Goal: Task Accomplishment & Management: Manage account settings

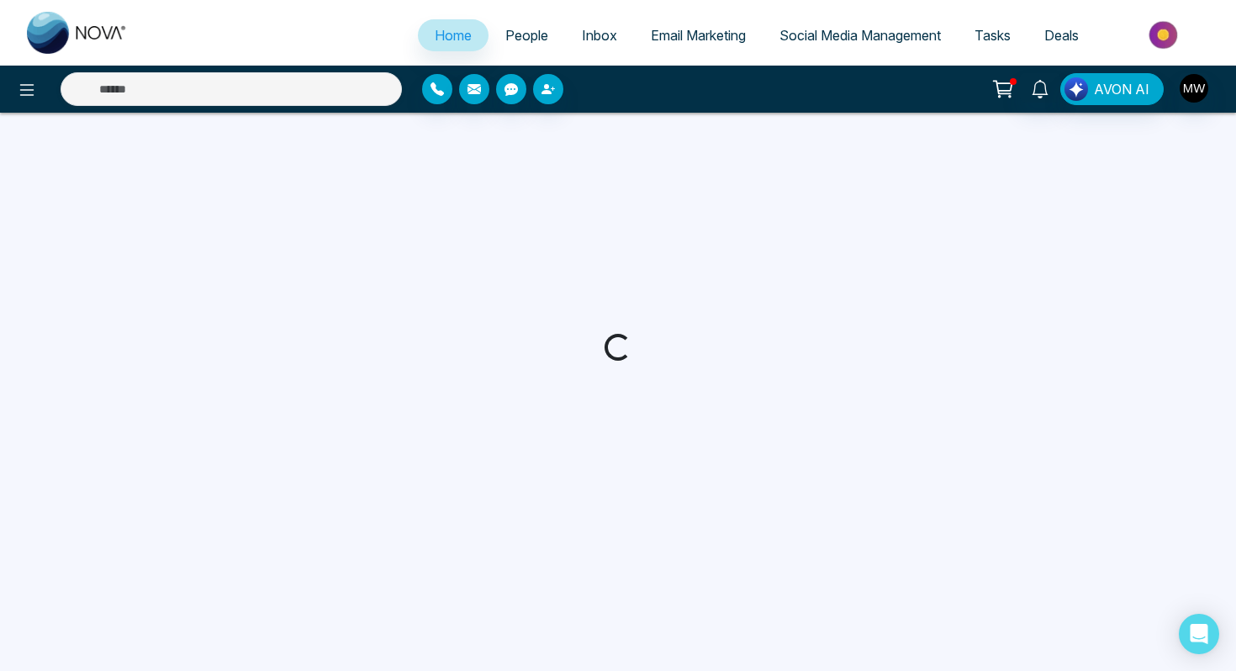
select select "*"
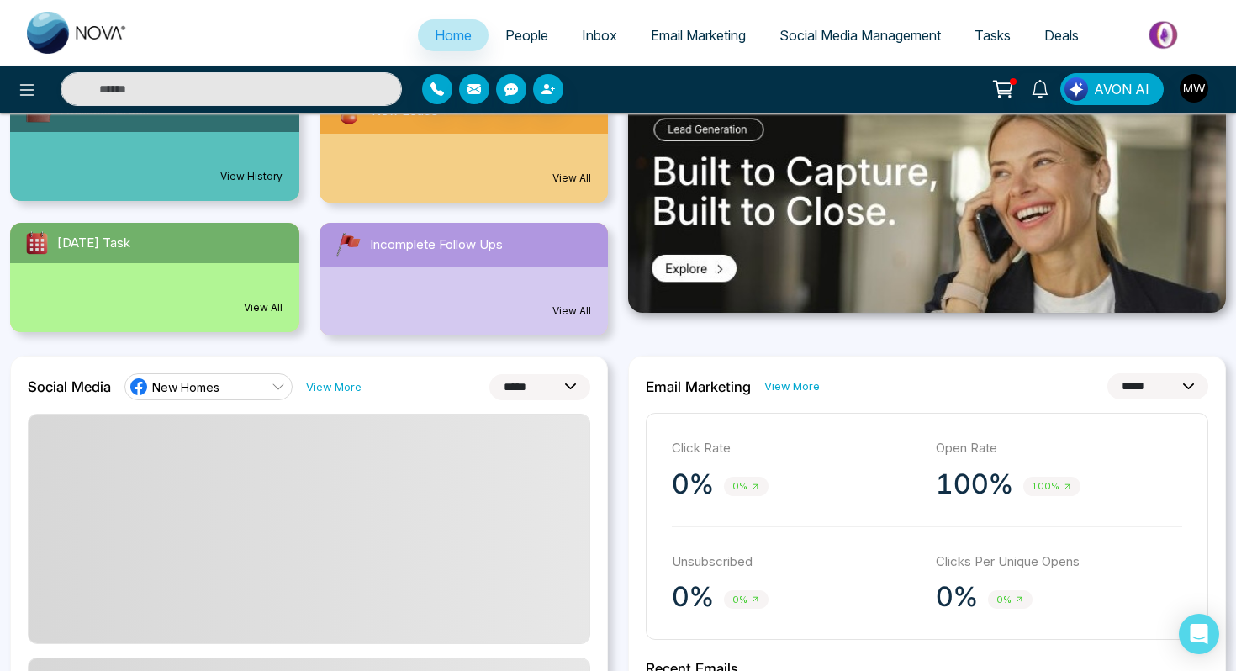
scroll to position [210, 0]
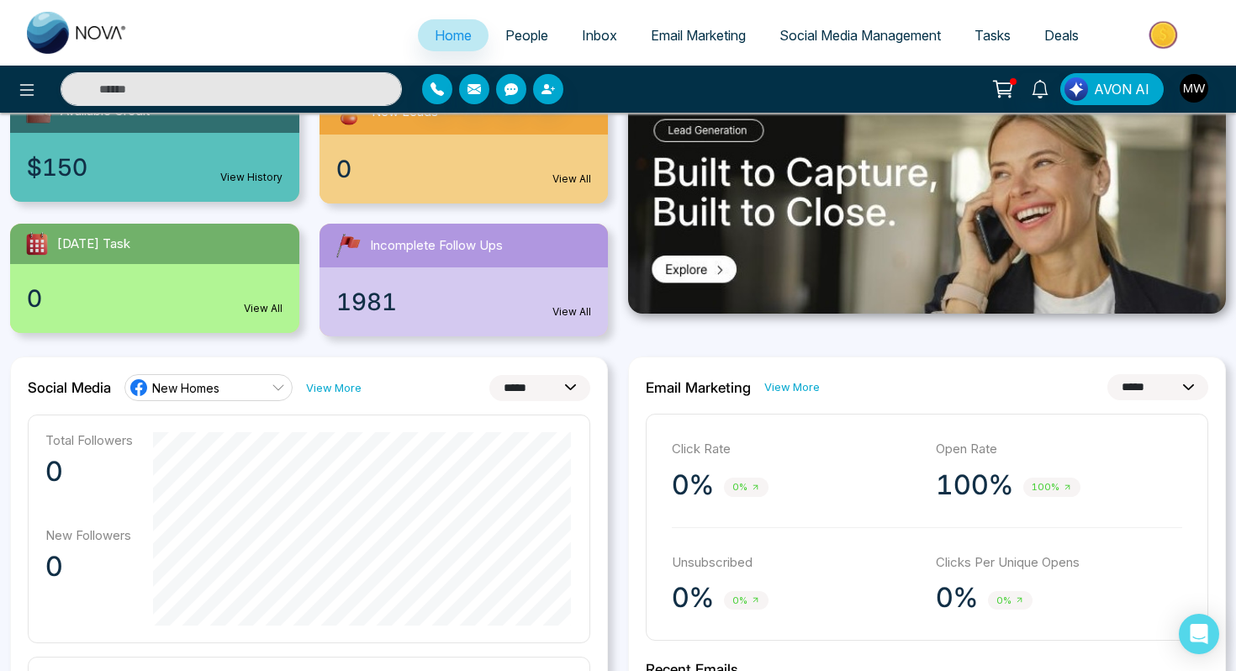
click at [705, 278] on img at bounding box center [927, 201] width 598 height 225
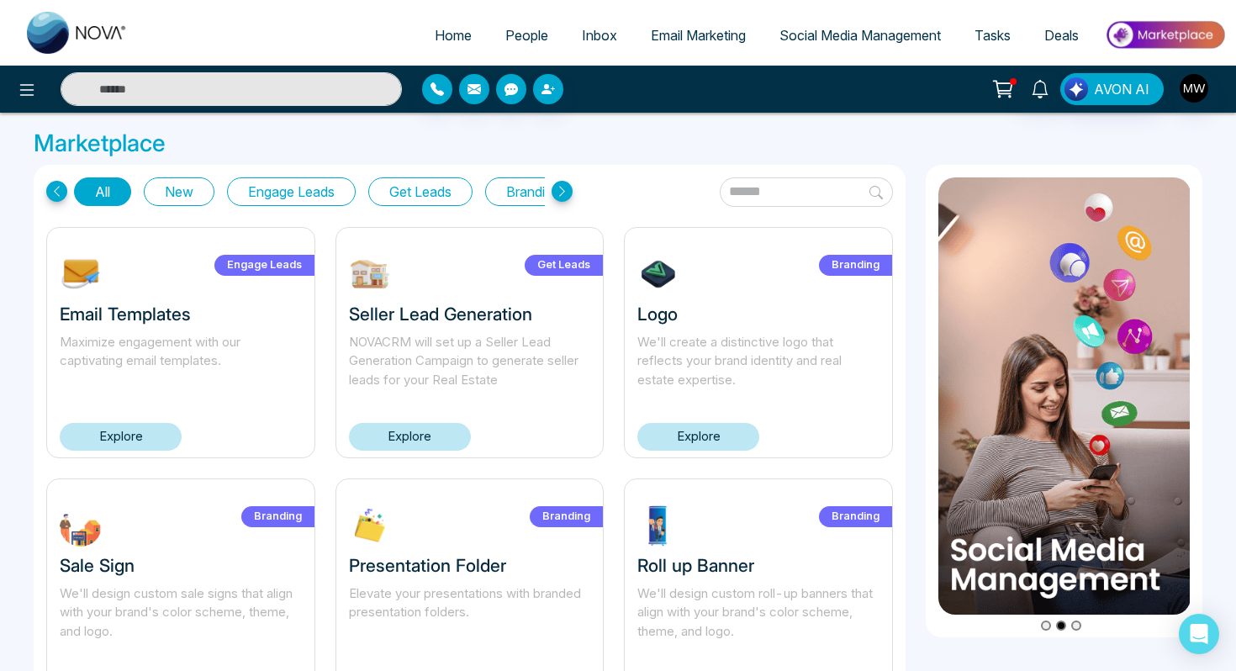
click at [321, 193] on button "Engage Leads" at bounding box center [291, 191] width 129 height 29
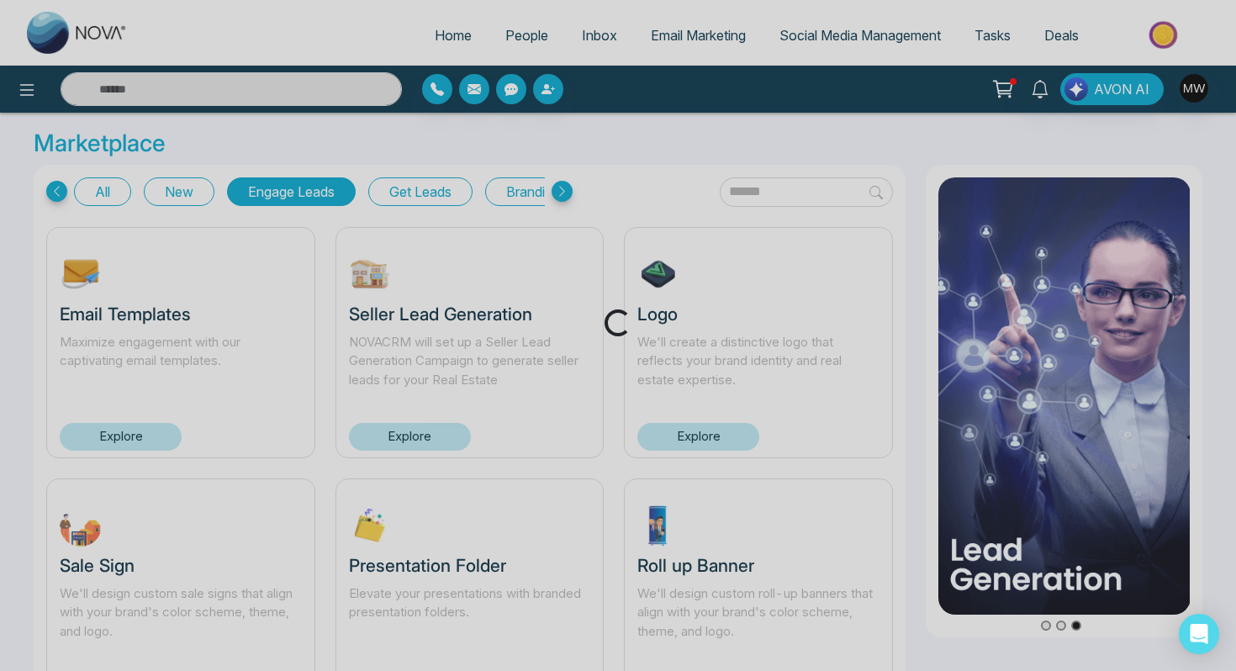
click at [441, 193] on button "Get Leads" at bounding box center [420, 191] width 104 height 29
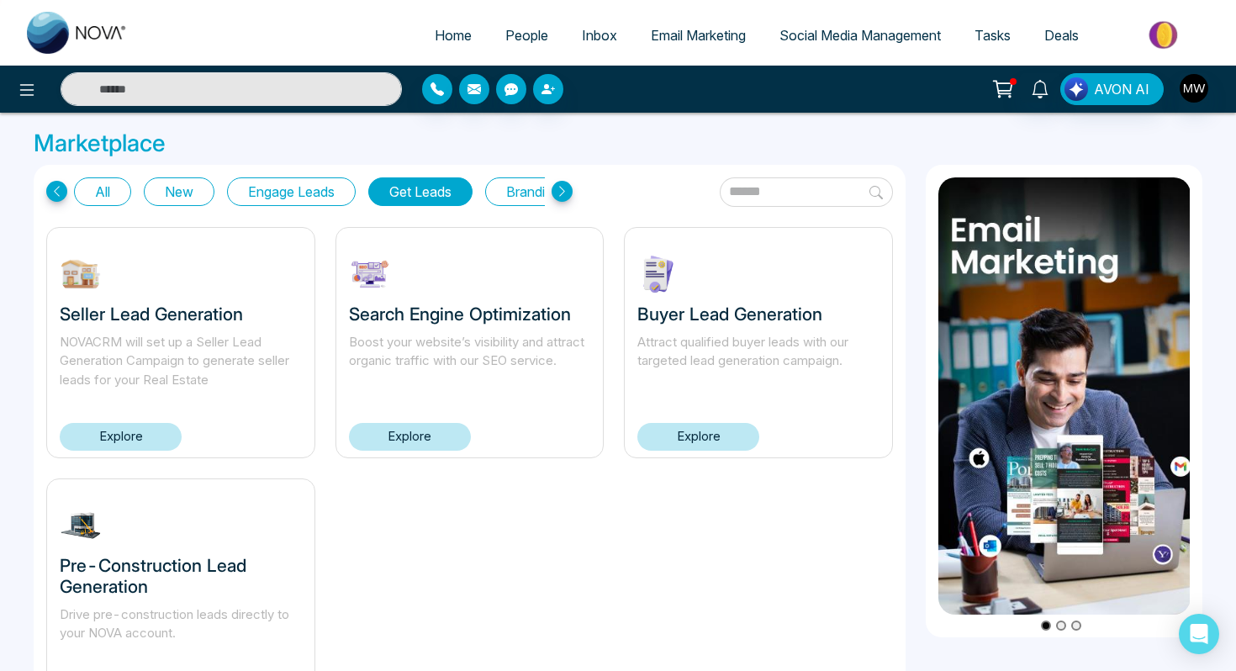
click at [562, 190] on icon at bounding box center [562, 191] width 21 height 21
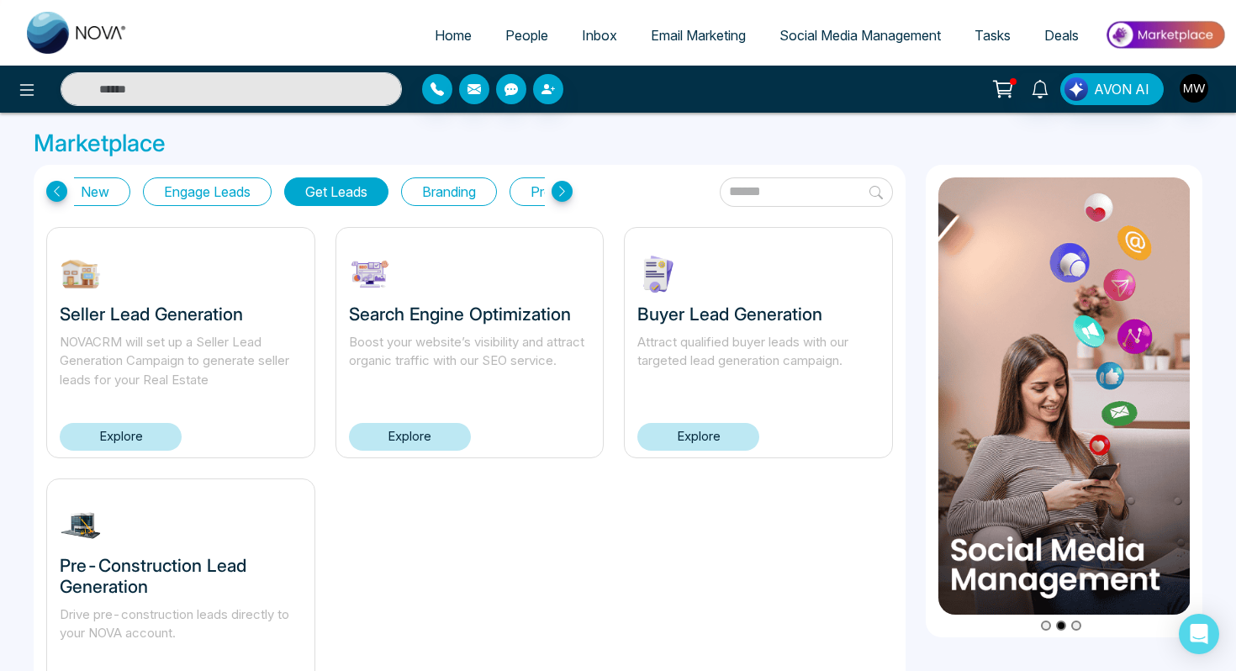
click at [461, 197] on button "Branding" at bounding box center [449, 191] width 96 height 29
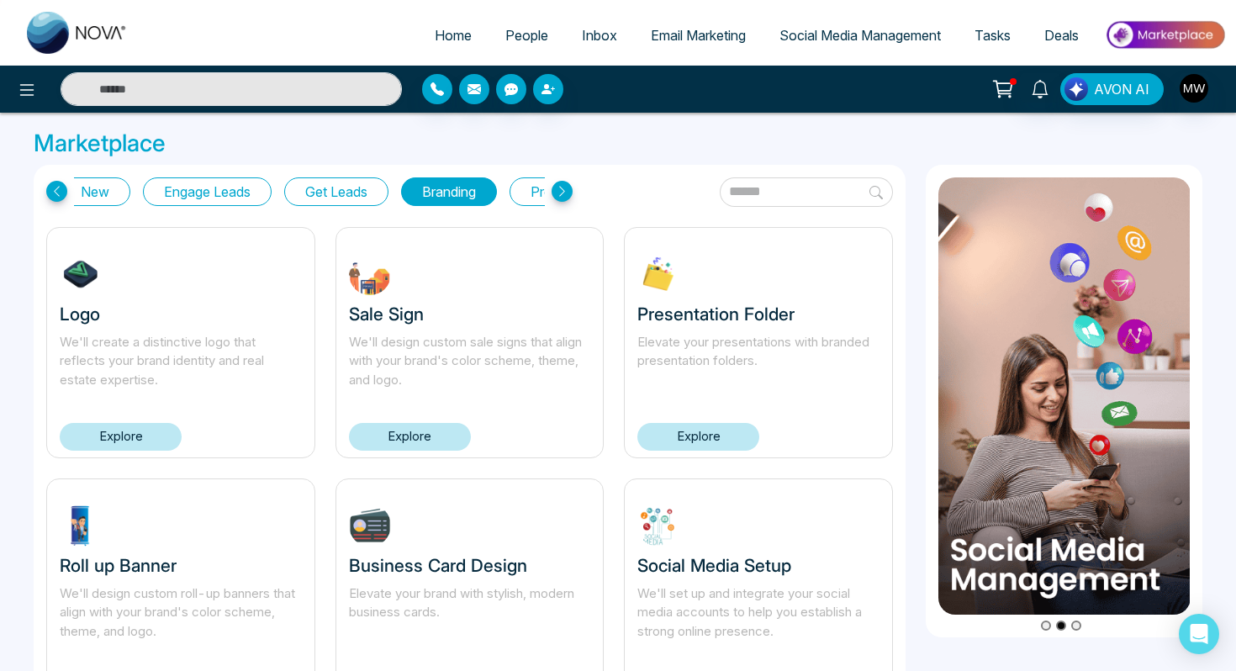
click at [563, 191] on icon at bounding box center [562, 191] width 21 height 21
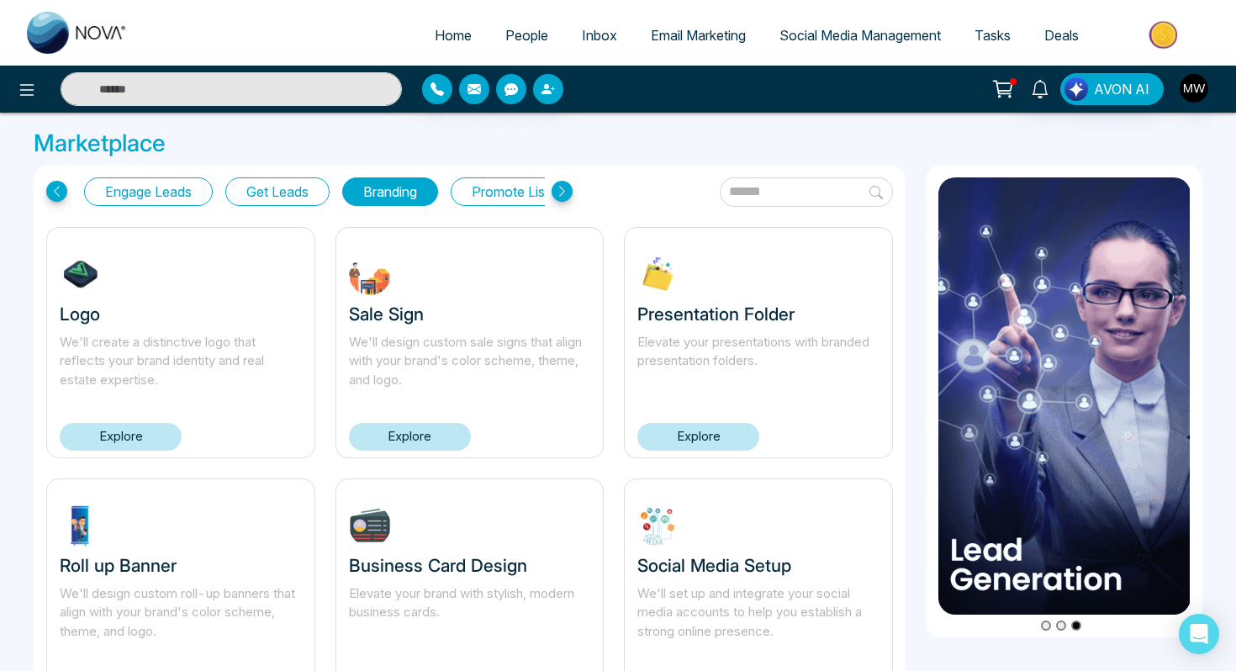
scroll to position [0, 168]
click at [560, 189] on icon at bounding box center [562, 191] width 21 height 21
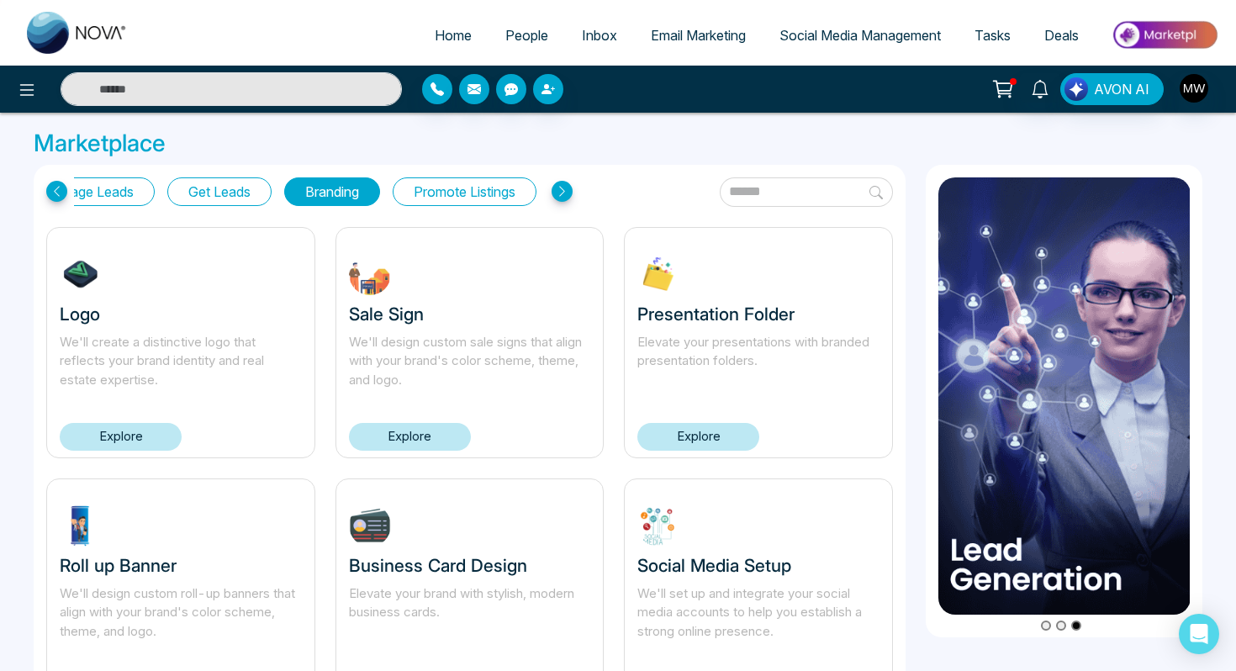
scroll to position [0, 212]
click at [560, 189] on icon at bounding box center [562, 191] width 21 height 21
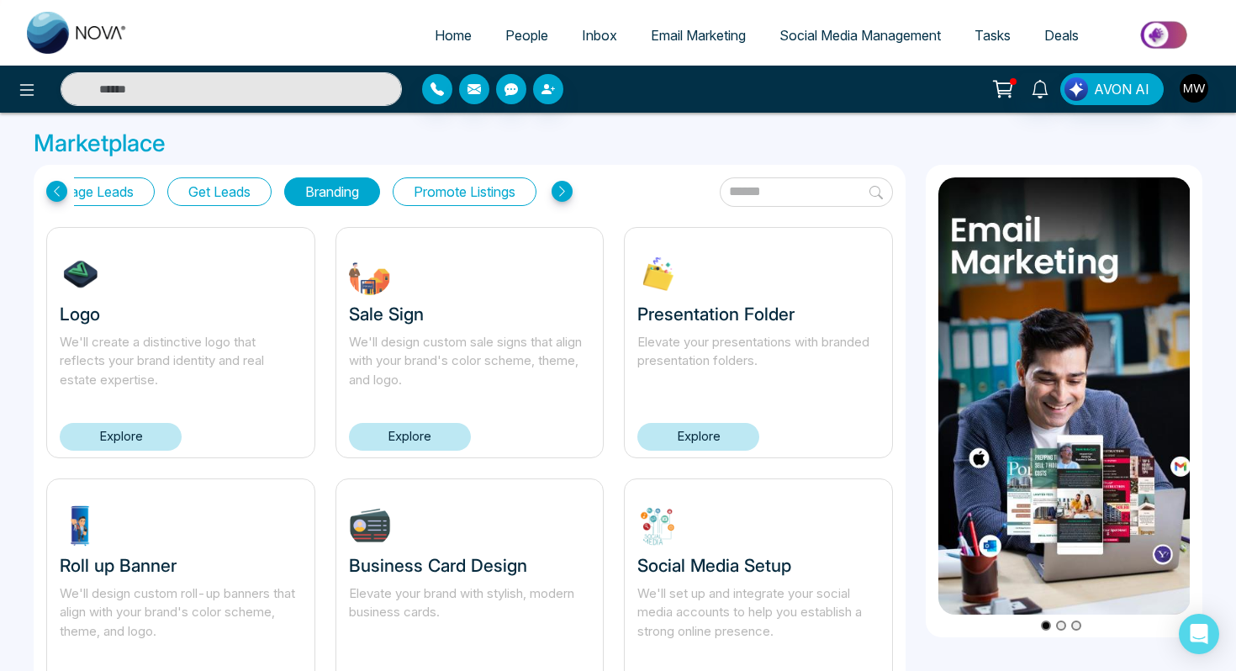
click at [511, 34] on span "People" at bounding box center [527, 35] width 43 height 17
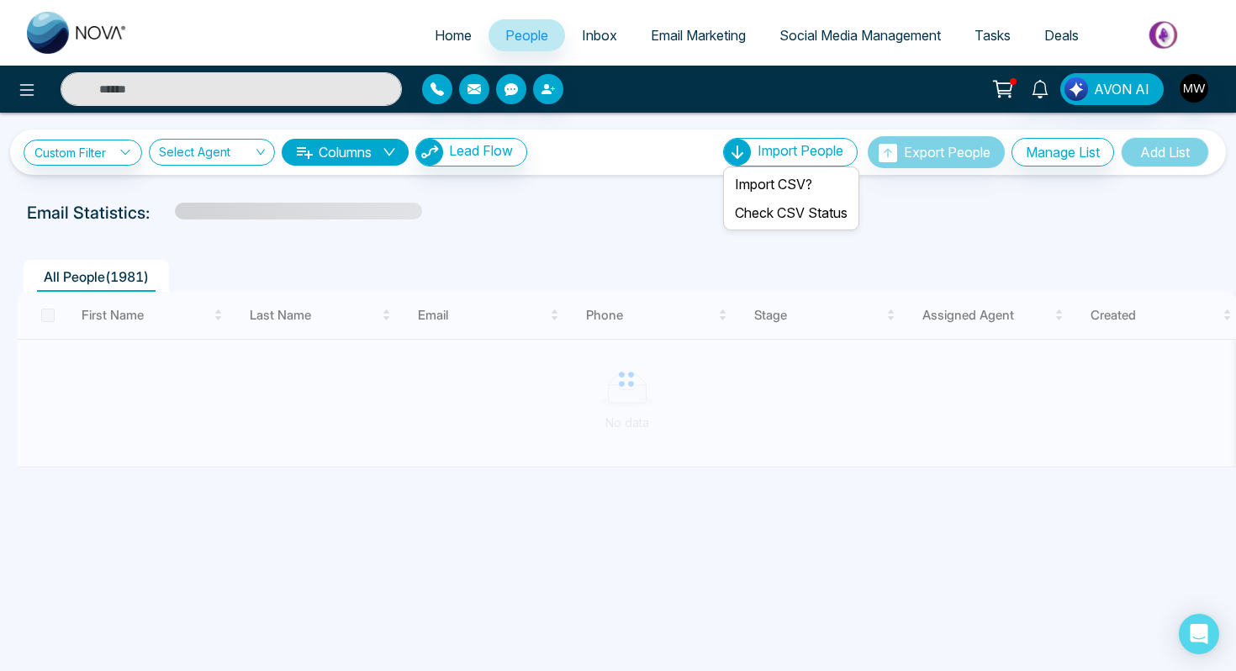
click at [784, 156] on span "Import People" at bounding box center [801, 150] width 86 height 17
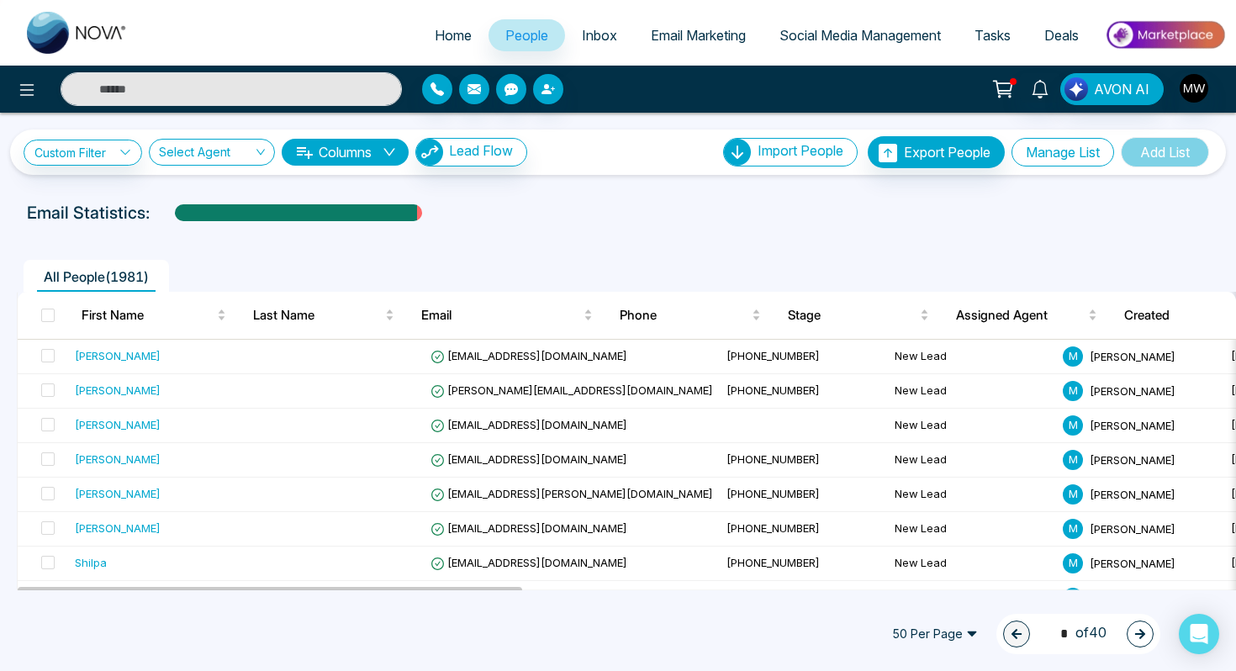
click at [1056, 154] on button "Manage List" at bounding box center [1063, 152] width 103 height 29
